Goal: Check status: Check status

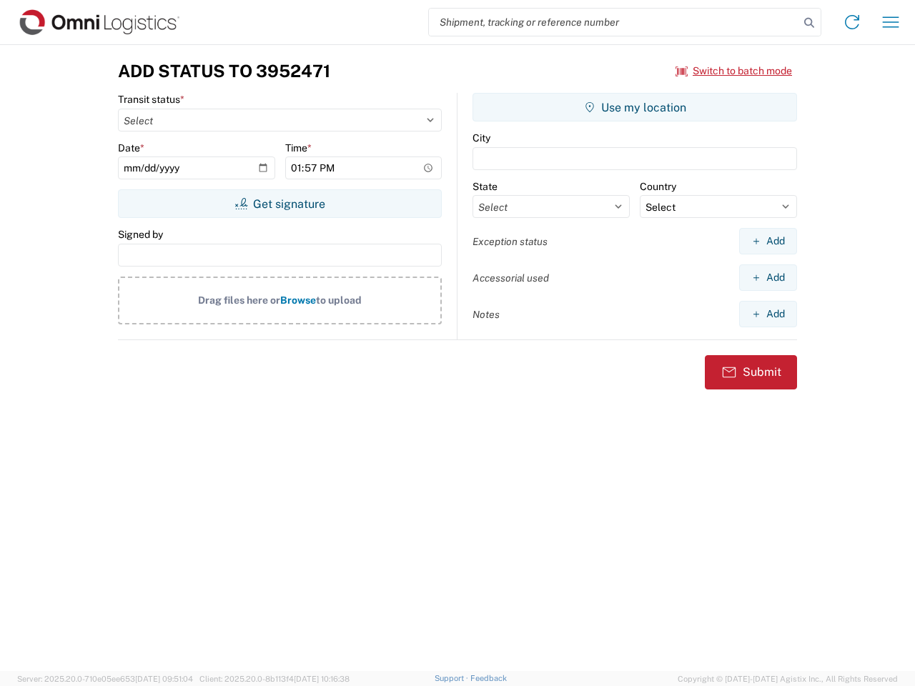
click at [614, 22] on input "search" at bounding box center [614, 22] width 370 height 27
click at [809, 23] on icon at bounding box center [809, 23] width 20 height 20
click at [852, 22] on icon at bounding box center [851, 22] width 23 height 23
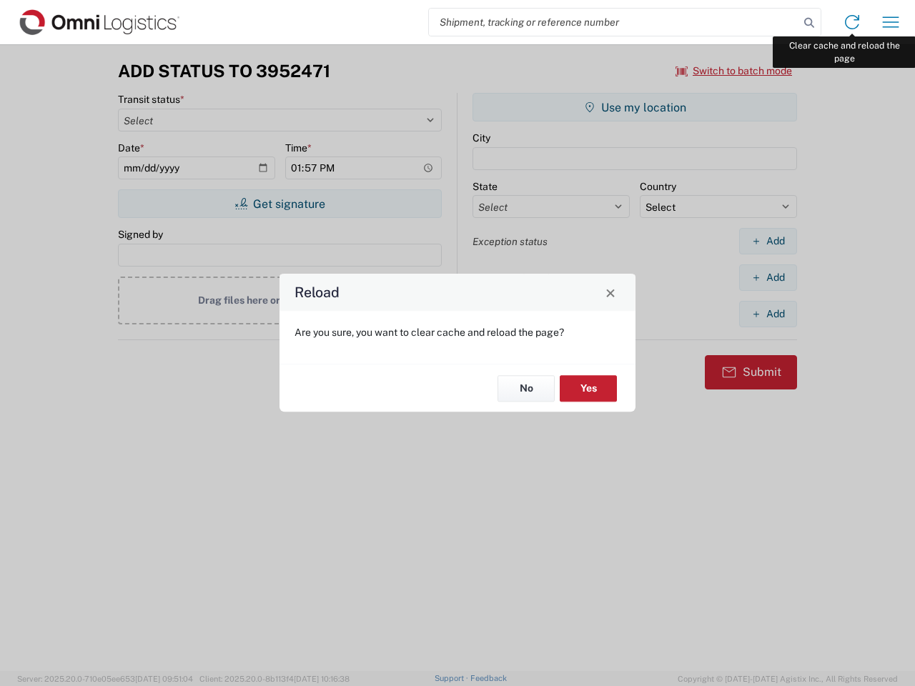
click at [890, 22] on div "Reload Are you sure, you want to clear cache and reload the page? No Yes" at bounding box center [457, 343] width 915 height 686
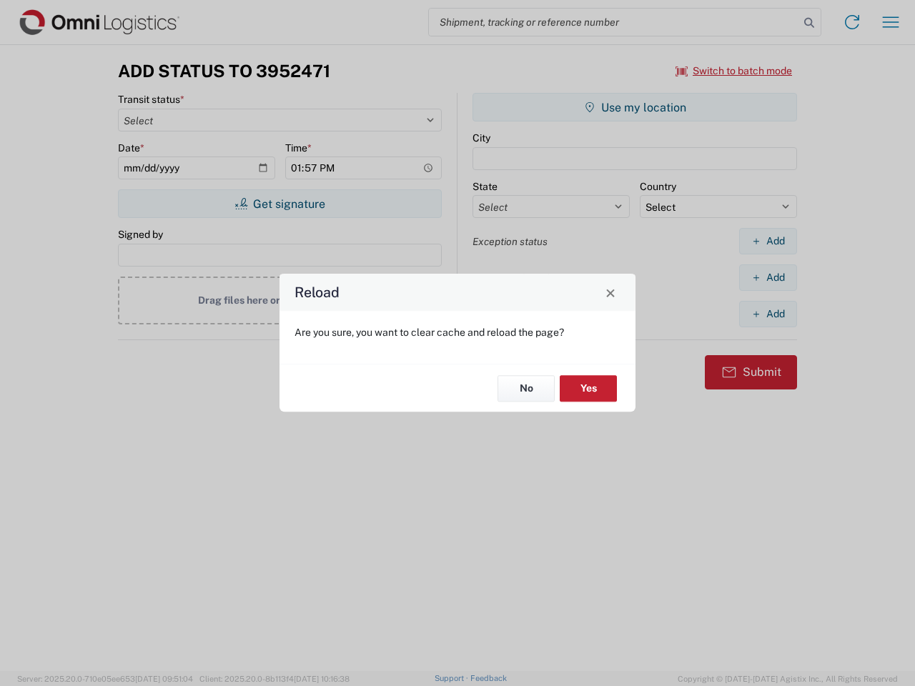
click at [734, 71] on div "Reload Are you sure, you want to clear cache and reload the page? No Yes" at bounding box center [457, 343] width 915 height 686
click at [279, 204] on div "Reload Are you sure, you want to clear cache and reload the page? No Yes" at bounding box center [457, 343] width 915 height 686
click at [635, 107] on div "Reload Are you sure, you want to clear cache and reload the page? No Yes" at bounding box center [457, 343] width 915 height 686
click at [768, 241] on div "Reload Are you sure, you want to clear cache and reload the page? No Yes" at bounding box center [457, 343] width 915 height 686
click at [768, 277] on div "Reload Are you sure, you want to clear cache and reload the page? No Yes" at bounding box center [457, 343] width 915 height 686
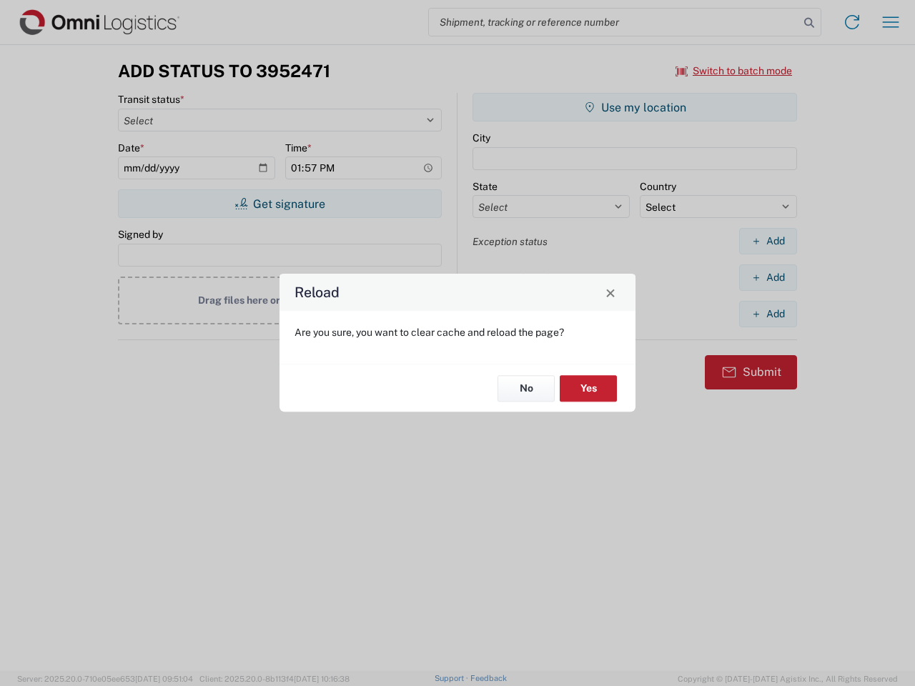
click at [768, 314] on div "Reload Are you sure, you want to clear cache and reload the page? No Yes" at bounding box center [457, 343] width 915 height 686
